Goal: Check status: Check status

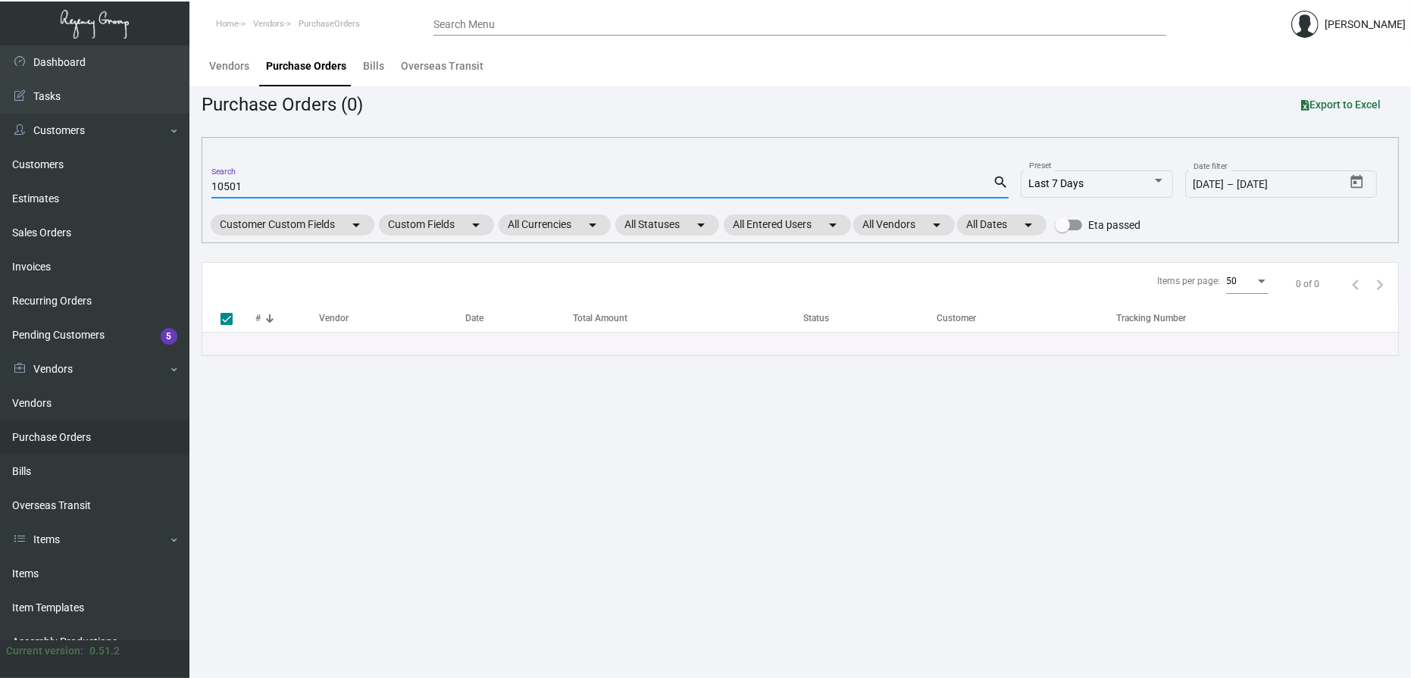
type input "105018"
checkbox input "false"
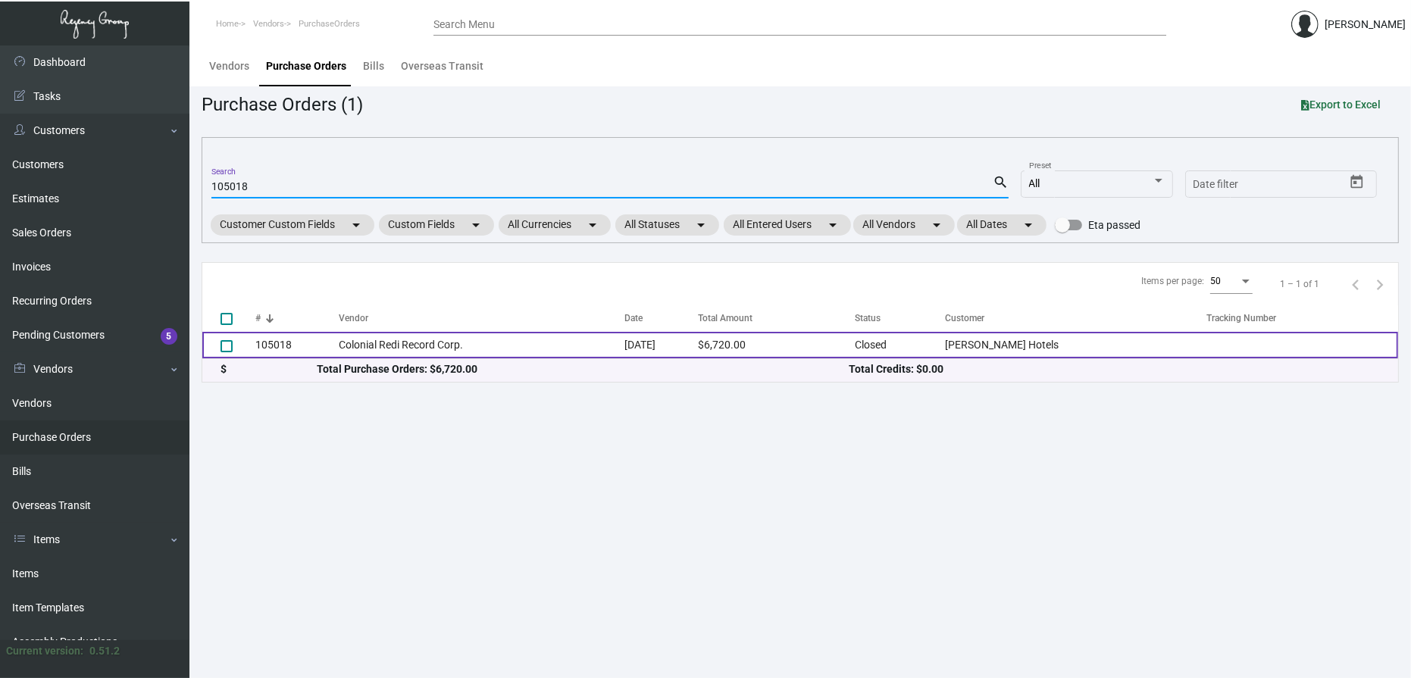
type input "105018"
click at [280, 339] on td "105018" at bounding box center [296, 345] width 83 height 27
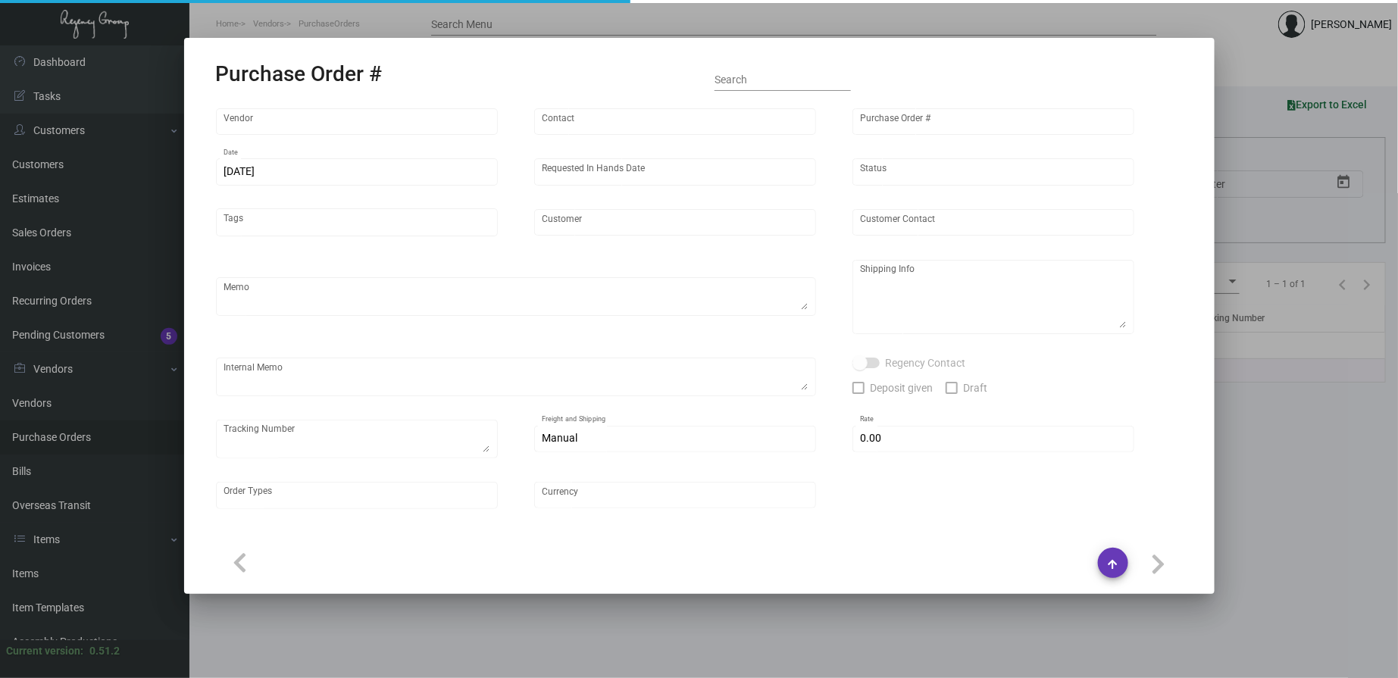
type input "Colonial Redi Record Corp."
type input "[PERSON_NAME]"
type input "105018"
type input "[DATE]"
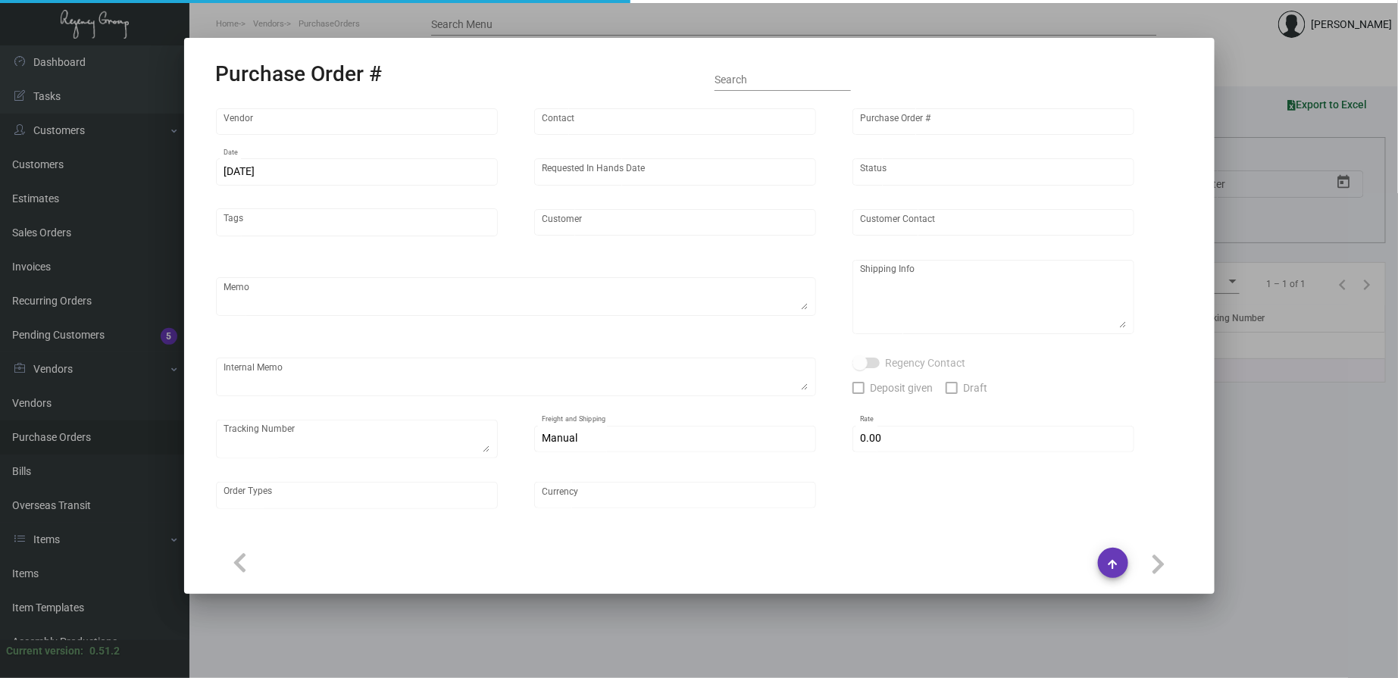
type input "[PERSON_NAME] Hotels"
type textarea "Regency Group NJ - [PERSON_NAME] [STREET_ADDRESS]"
type textarea "5/9 - TO BE PICKED UP BY [PERSON_NAME] 5/13"
checkbox input "true"
type input "$ 0.00"
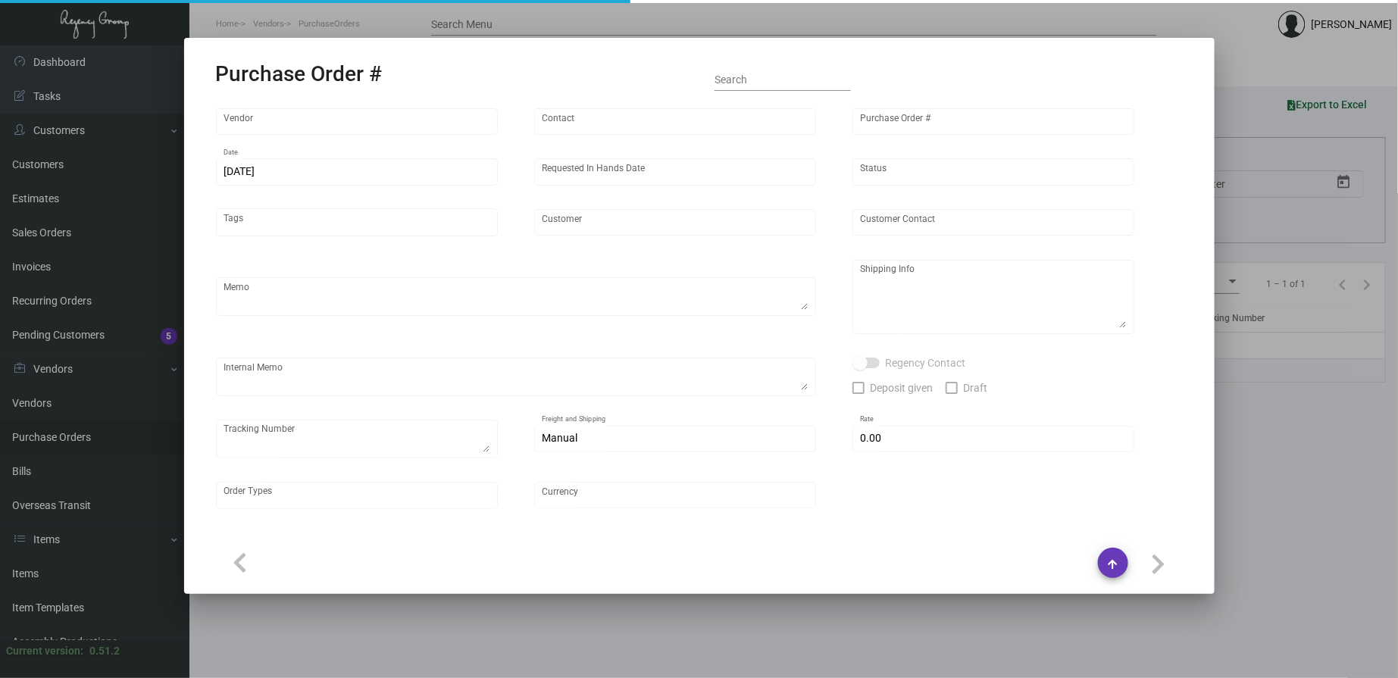
type input "United States Dollar $"
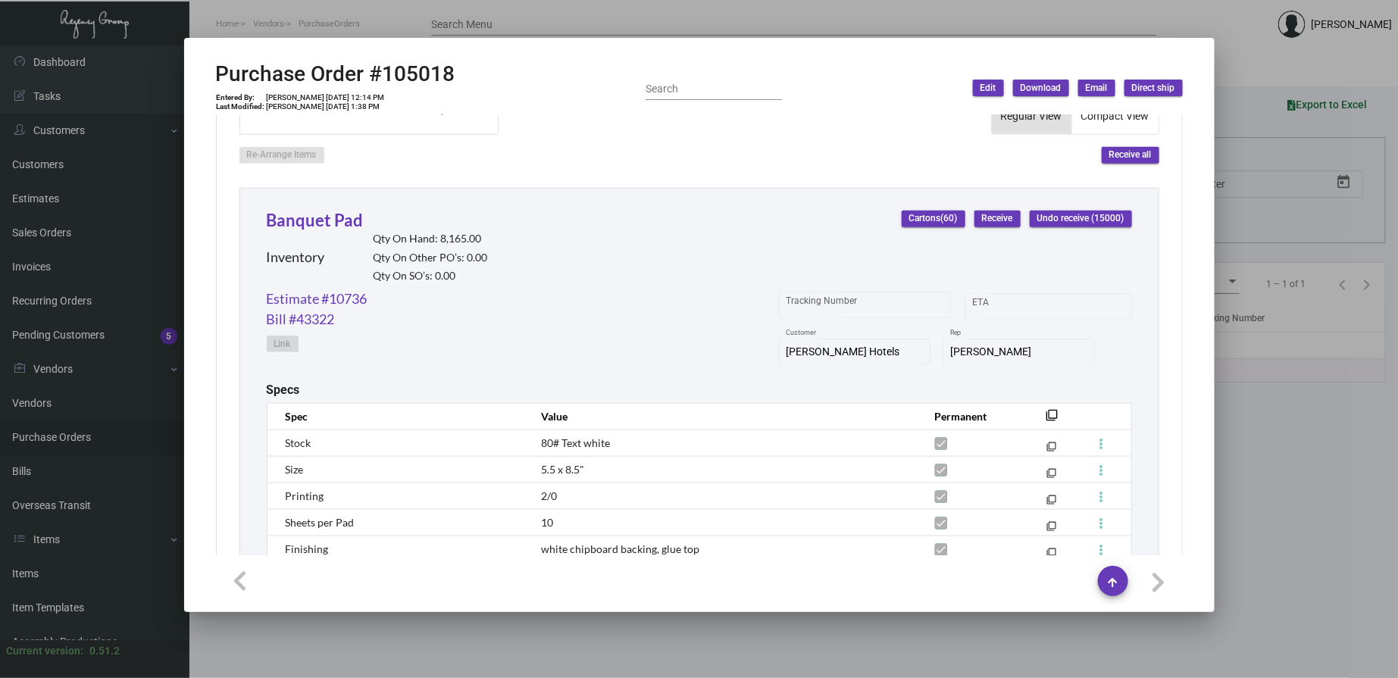
scroll to position [701, 0]
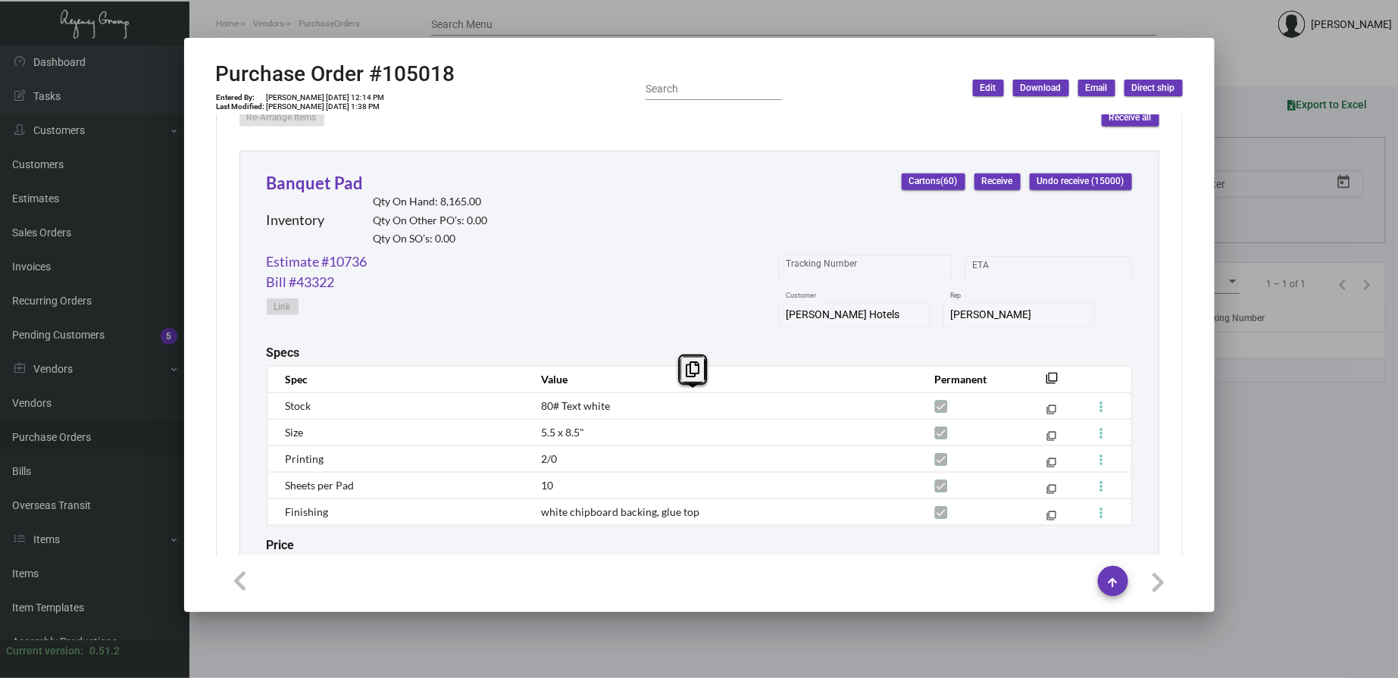
drag, startPoint x: 553, startPoint y: 397, endPoint x: 567, endPoint y: 475, distance: 79.2
click at [556, 474] on tbody "Stock 80# Text white filter_none Size 5.5 x 8.5" filter_none Printing 2/0 filte…" at bounding box center [699, 458] width 864 height 133
click at [767, 486] on td "10" at bounding box center [722, 485] width 393 height 27
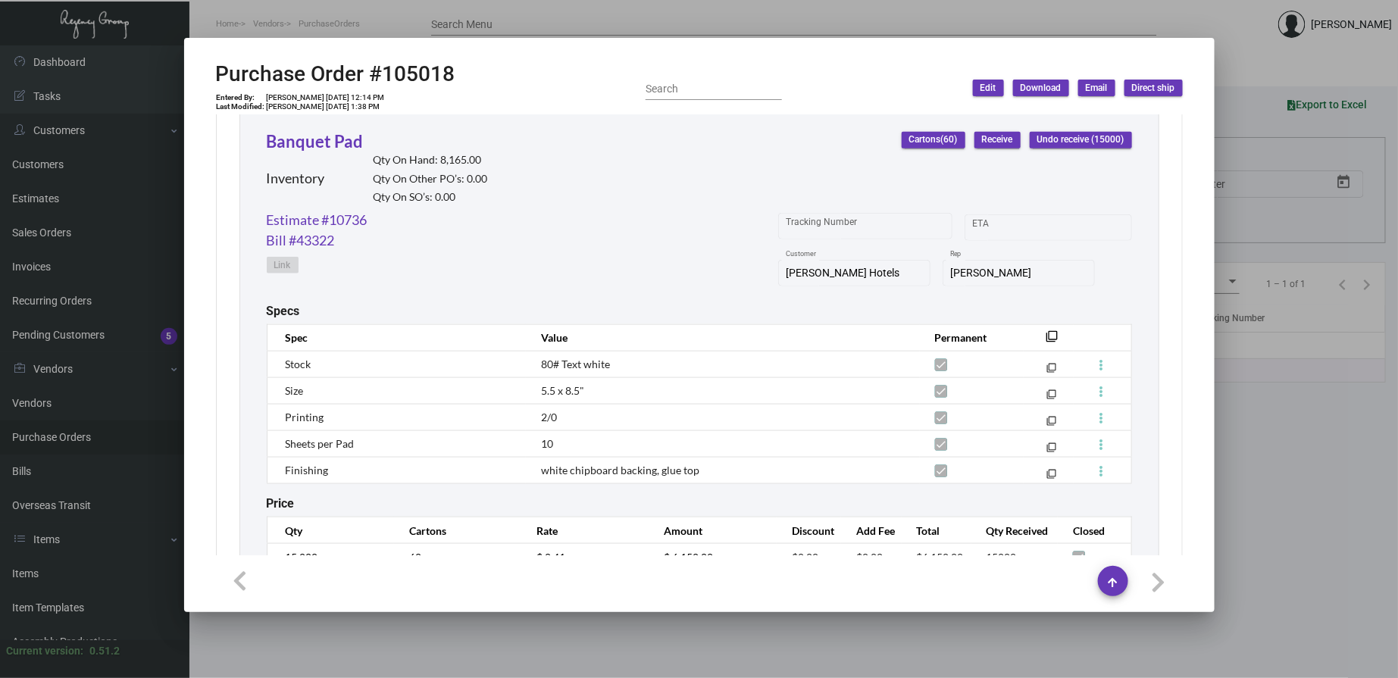
scroll to position [842, 0]
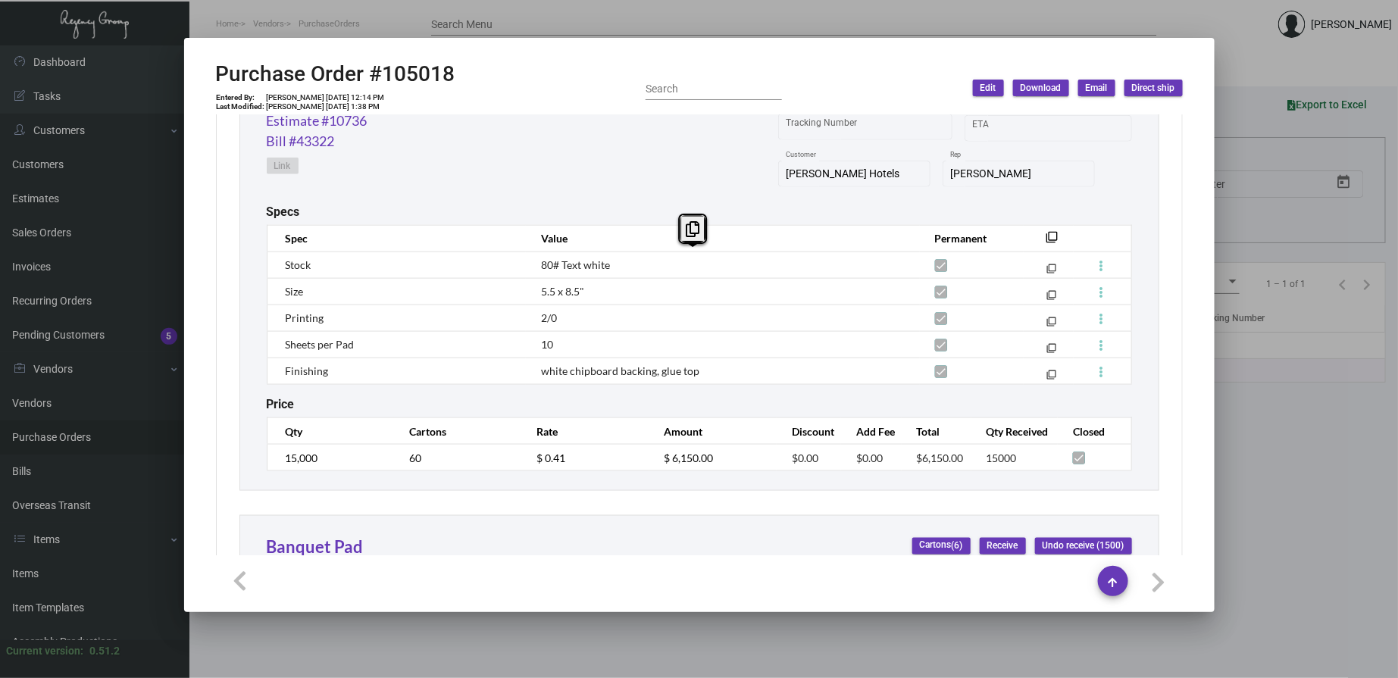
drag, startPoint x: 533, startPoint y: 258, endPoint x: 639, endPoint y: 372, distance: 155.5
click at [639, 372] on tbody "Stock 80# Text white filter_none Size 5.5 x 8.5" filter_none Printing 2/0 filte…" at bounding box center [699, 318] width 864 height 133
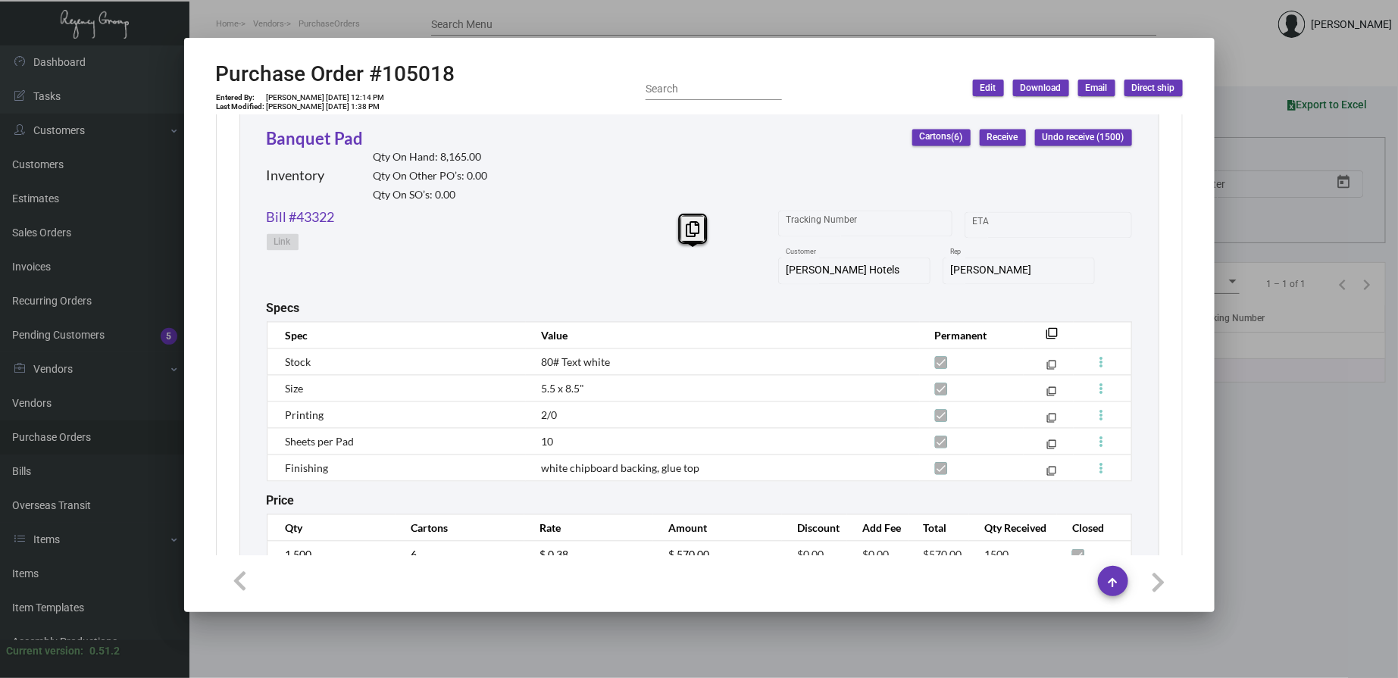
scroll to position [1262, 0]
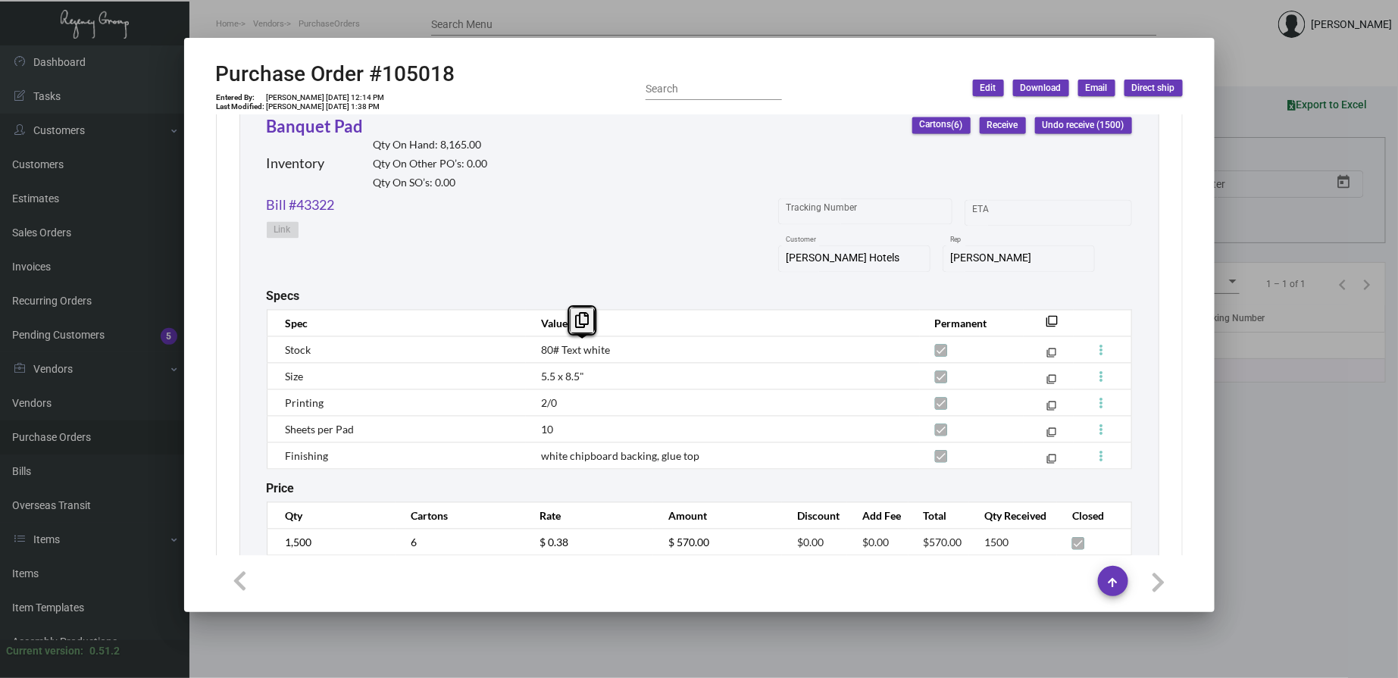
drag, startPoint x: 623, startPoint y: 360, endPoint x: 555, endPoint y: 350, distance: 69.6
click at [555, 350] on td "80# Text white" at bounding box center [722, 350] width 393 height 27
